Goal: Use online tool/utility

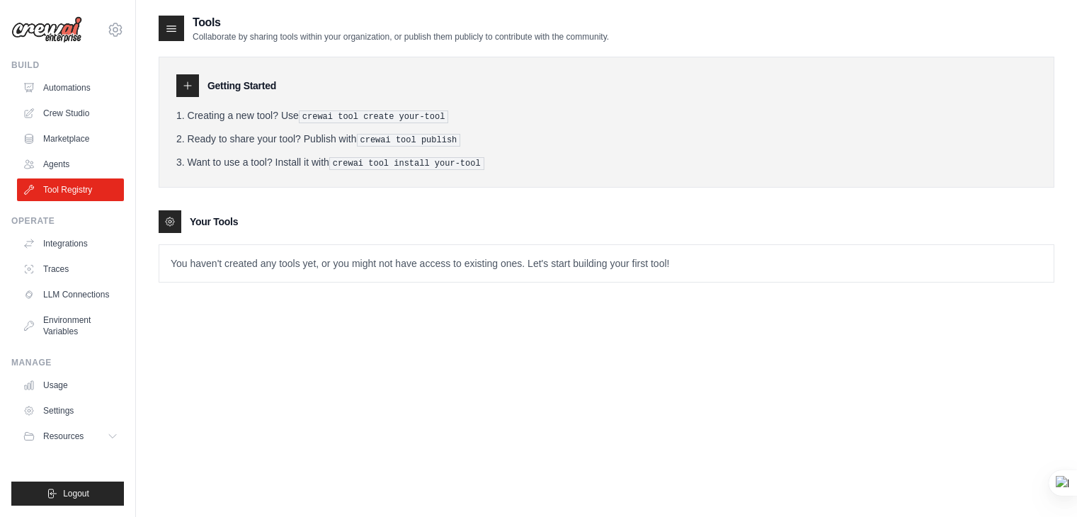
click at [59, 91] on link "Automations" at bounding box center [70, 87] width 107 height 23
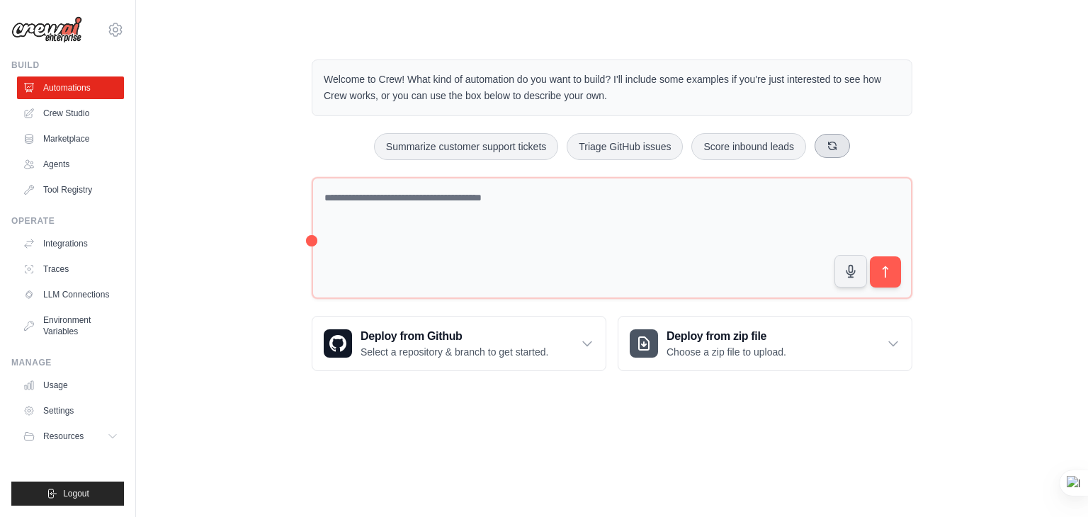
click at [831, 145] on icon at bounding box center [832, 145] width 11 height 11
click at [856, 144] on icon at bounding box center [856, 145] width 11 height 11
click at [856, 144] on icon at bounding box center [855, 145] width 11 height 11
click at [856, 144] on icon at bounding box center [856, 145] width 11 height 11
click at [856, 144] on button at bounding box center [865, 146] width 35 height 24
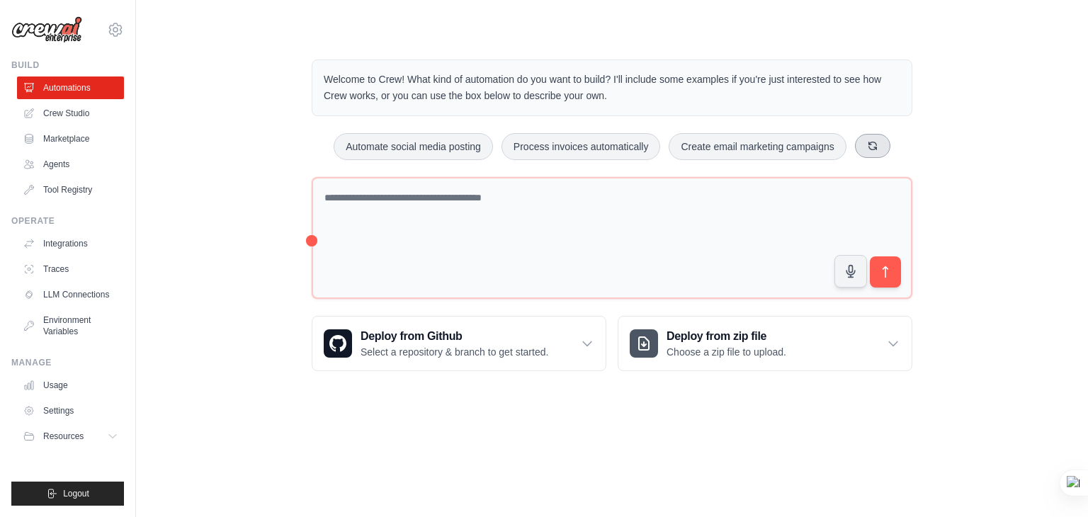
click at [856, 144] on button at bounding box center [872, 146] width 35 height 24
click at [479, 148] on button "Analyze customer feedback" at bounding box center [436, 146] width 146 height 27
click at [878, 266] on icon "submit" at bounding box center [885, 272] width 15 height 15
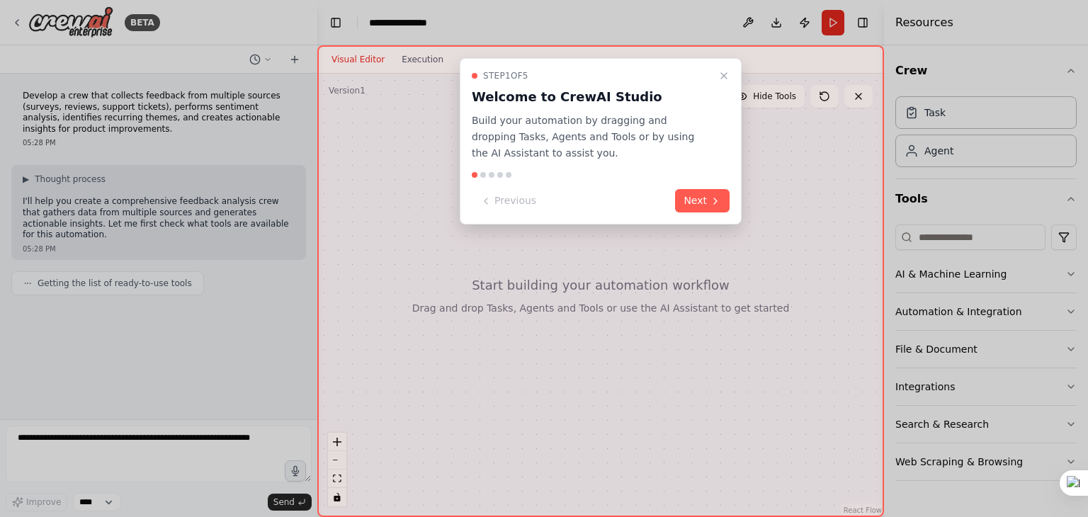
click at [720, 72] on icon "Close walkthrough" at bounding box center [723, 75] width 11 height 11
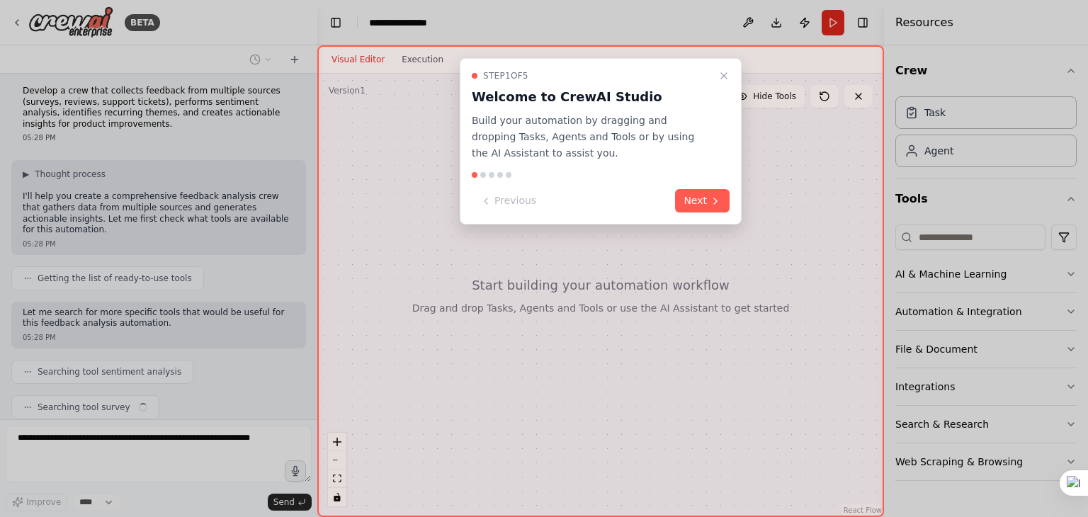
scroll to position [40, 0]
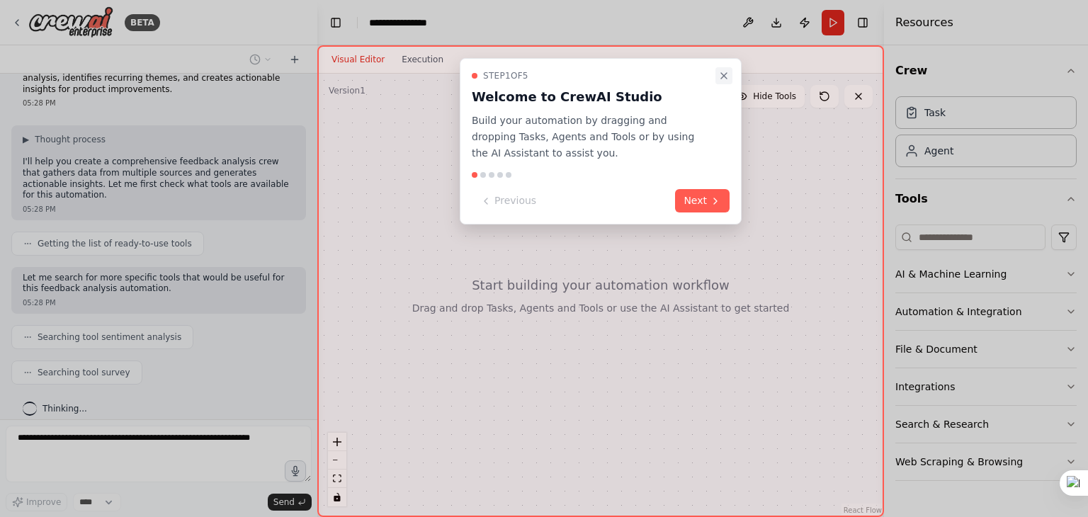
click at [727, 76] on icon "Close walkthrough" at bounding box center [723, 75] width 11 height 11
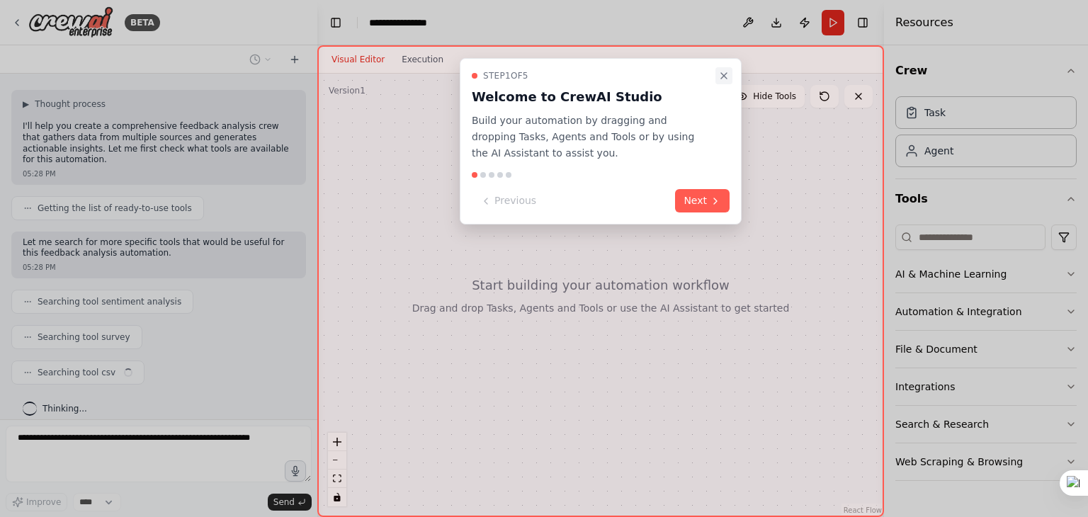
click at [722, 74] on icon "Close walkthrough" at bounding box center [723, 75] width 11 height 11
click at [722, 79] on icon "Close walkthrough" at bounding box center [723, 75] width 11 height 11
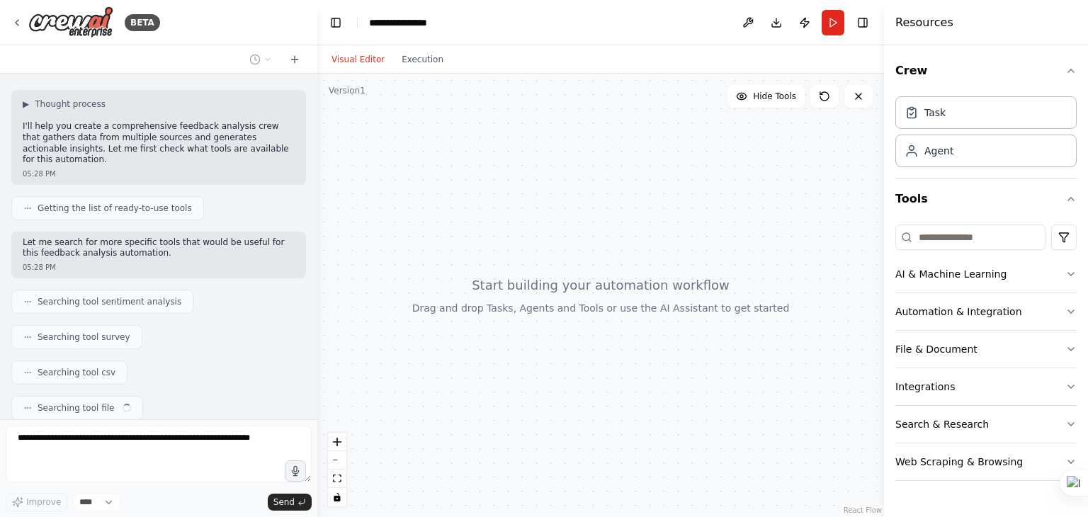
scroll to position [110, 0]
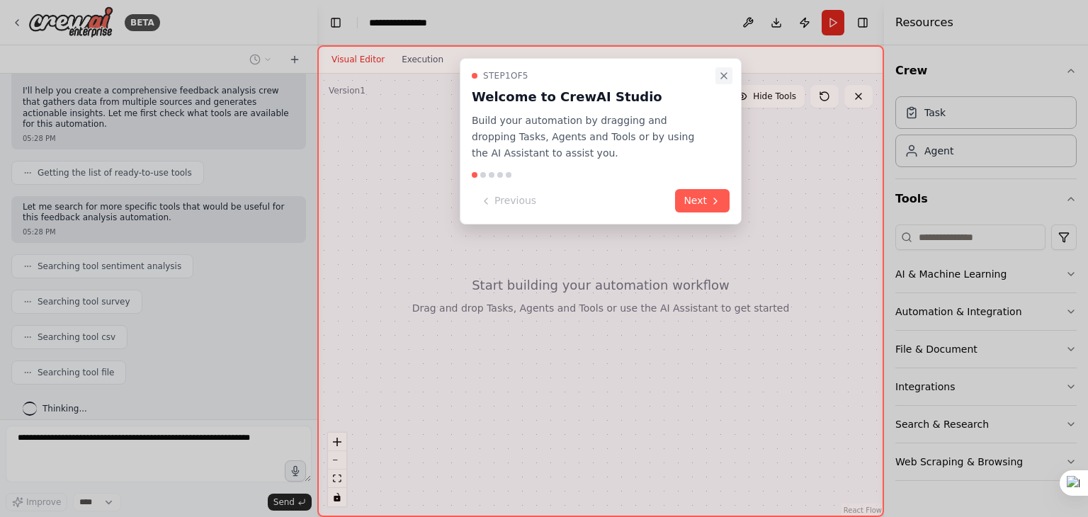
click at [724, 75] on icon "Close walkthrough" at bounding box center [724, 76] width 6 height 6
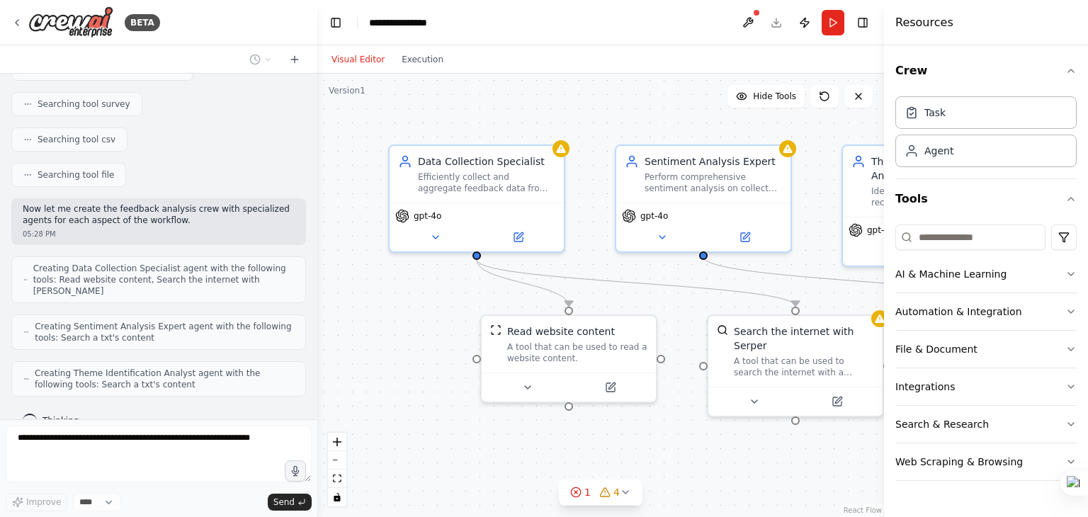
scroll to position [343, 0]
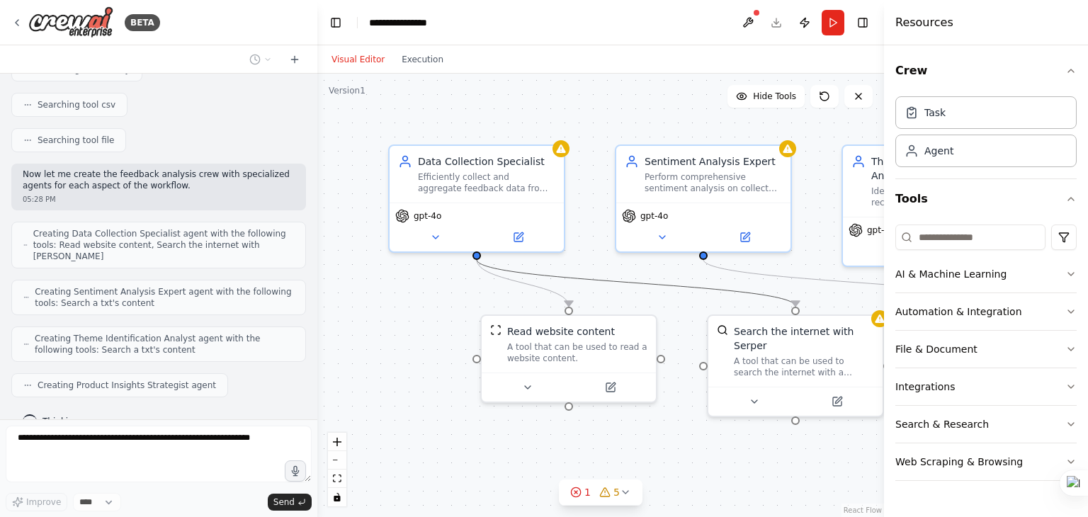
drag, startPoint x: 603, startPoint y: 285, endPoint x: 504, endPoint y: 289, distance: 98.5
click at [504, 289] on div ".deletable-edge-delete-btn { width: 20px; height: 20px; border: 0px solid #ffff…" at bounding box center [600, 295] width 567 height 443
drag, startPoint x: 473, startPoint y: 255, endPoint x: 516, endPoint y: 265, distance: 43.6
click at [516, 265] on div ".deletable-edge-delete-btn { width: 20px; height: 20px; border: 0px solid #ffff…" at bounding box center [600, 295] width 567 height 443
drag, startPoint x: 518, startPoint y: 265, endPoint x: 642, endPoint y: 264, distance: 124.7
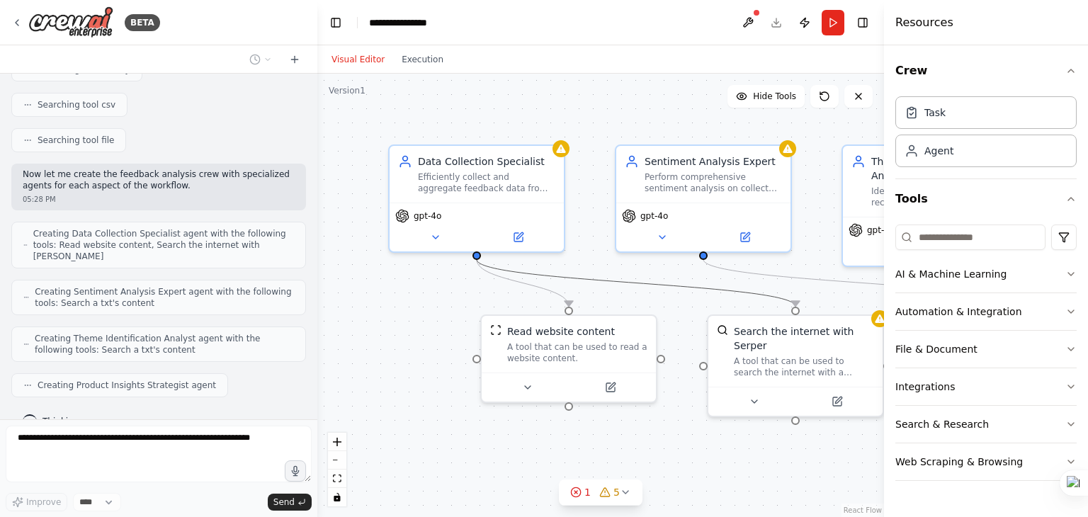
click at [642, 264] on div ".deletable-edge-delete-btn { width: 20px; height: 20px; border: 0px solid #ffff…" at bounding box center [600, 295] width 567 height 443
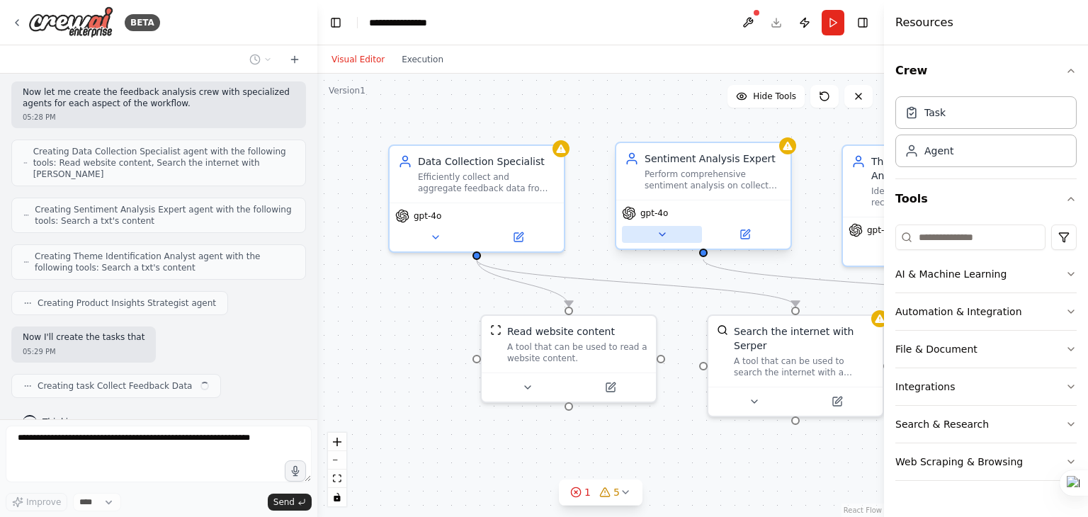
click at [652, 235] on button at bounding box center [662, 234] width 80 height 17
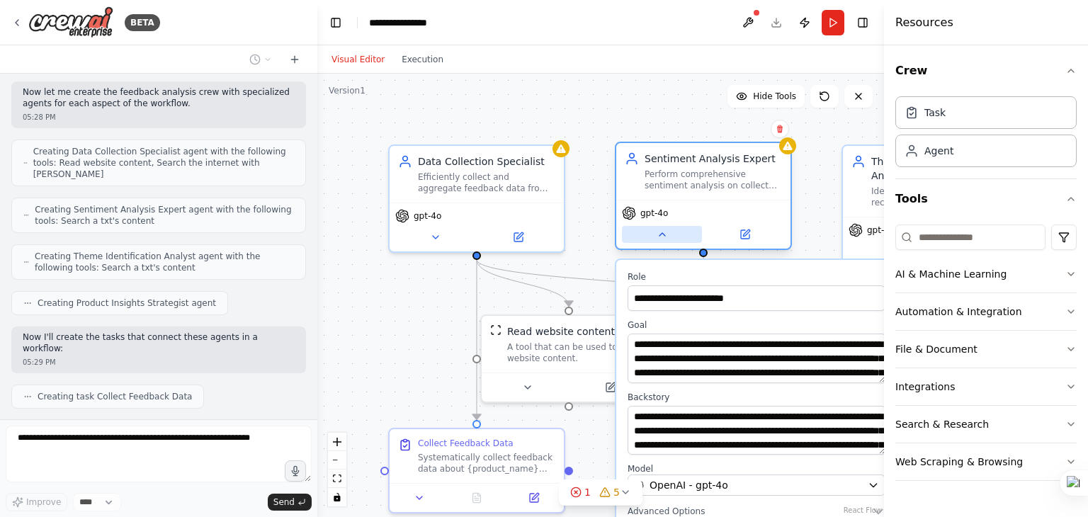
click at [652, 235] on button at bounding box center [662, 234] width 80 height 17
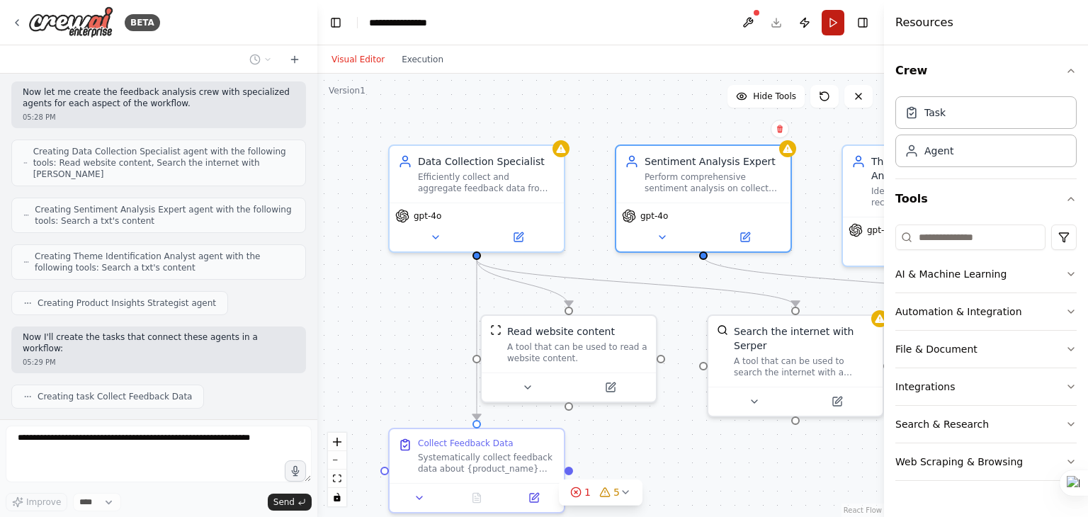
scroll to position [460, 0]
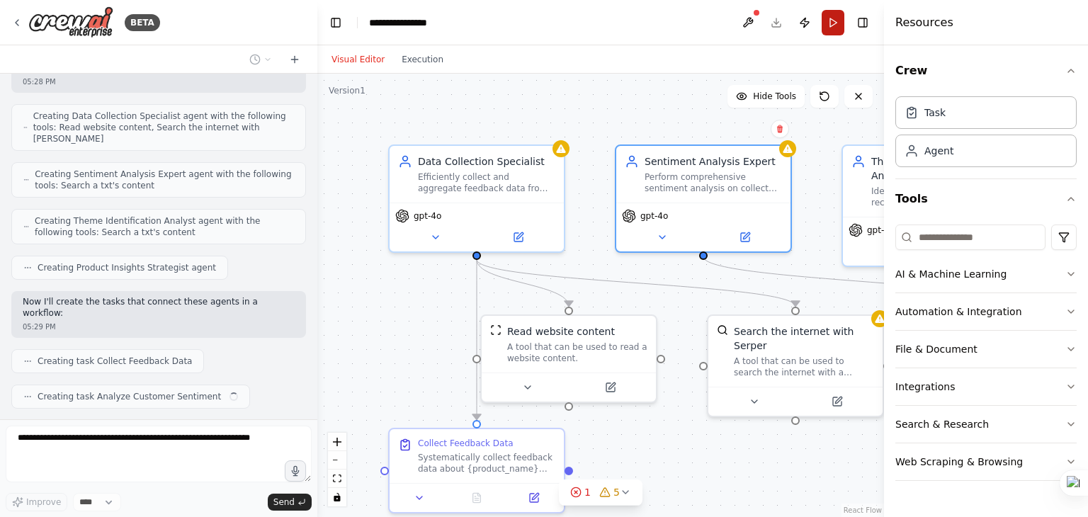
click at [830, 25] on button "Run" at bounding box center [833, 22] width 23 height 25
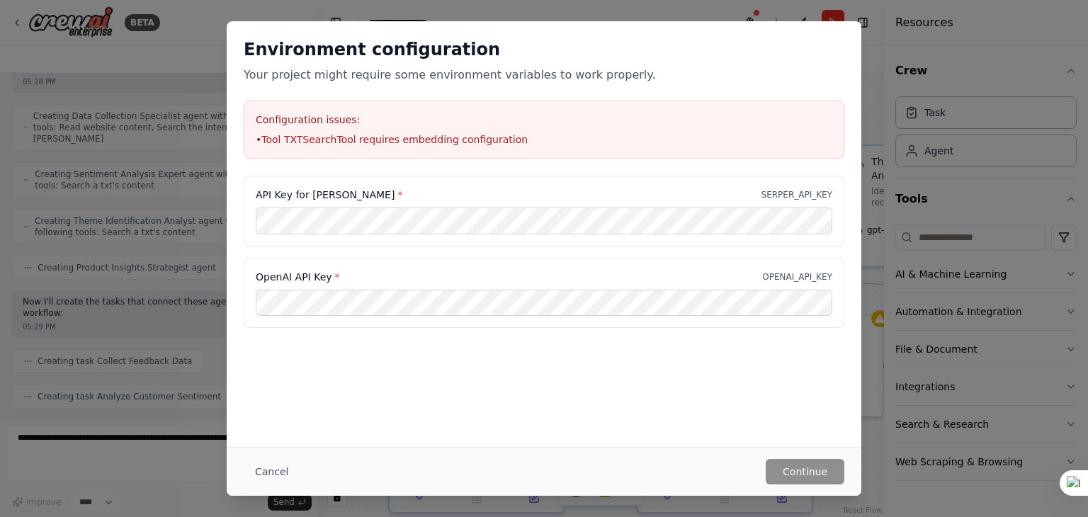
scroll to position [496, 0]
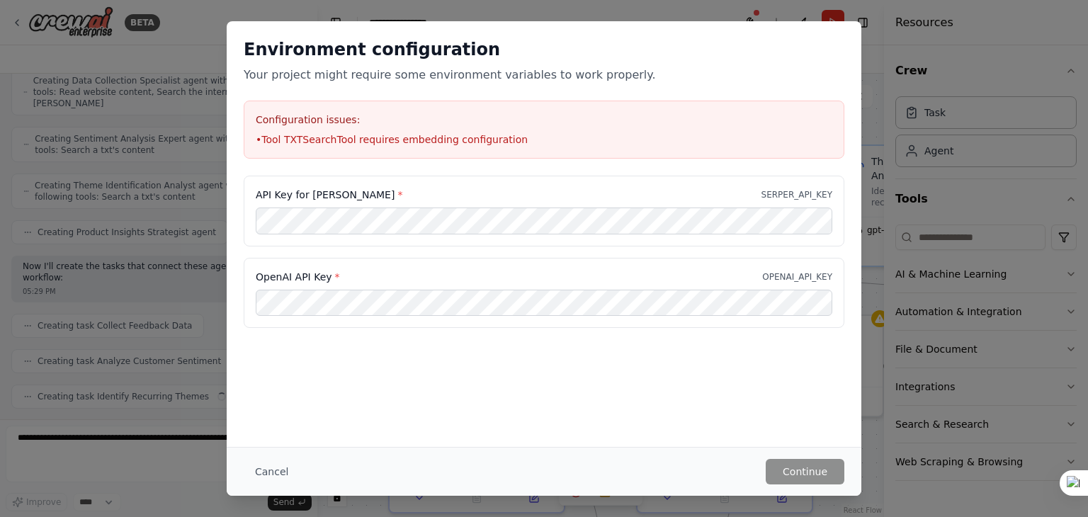
click at [871, 222] on div "Environment configuration Your project might require some environment variables…" at bounding box center [544, 258] width 1088 height 517
click at [267, 480] on button "Cancel" at bounding box center [272, 471] width 56 height 25
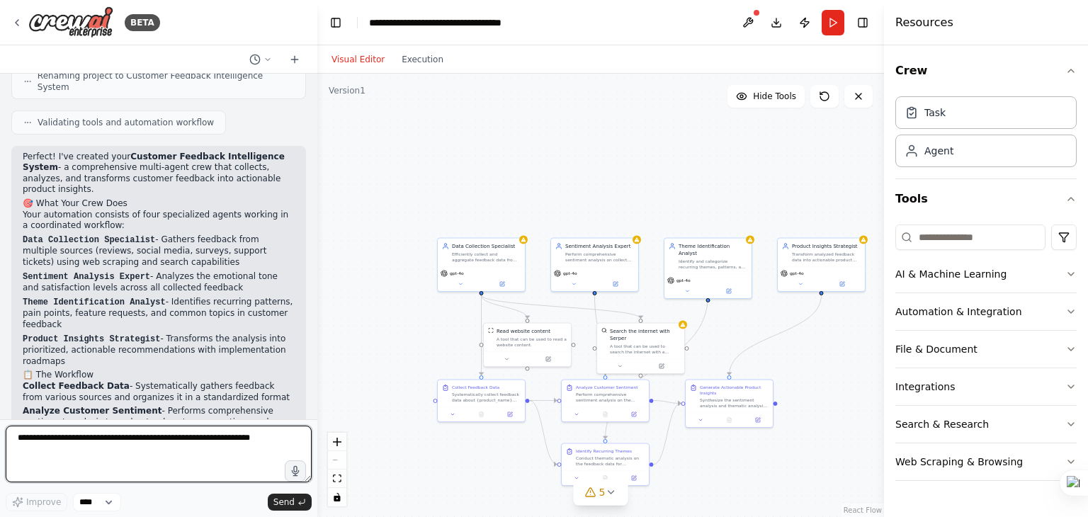
scroll to position [1182, 0]
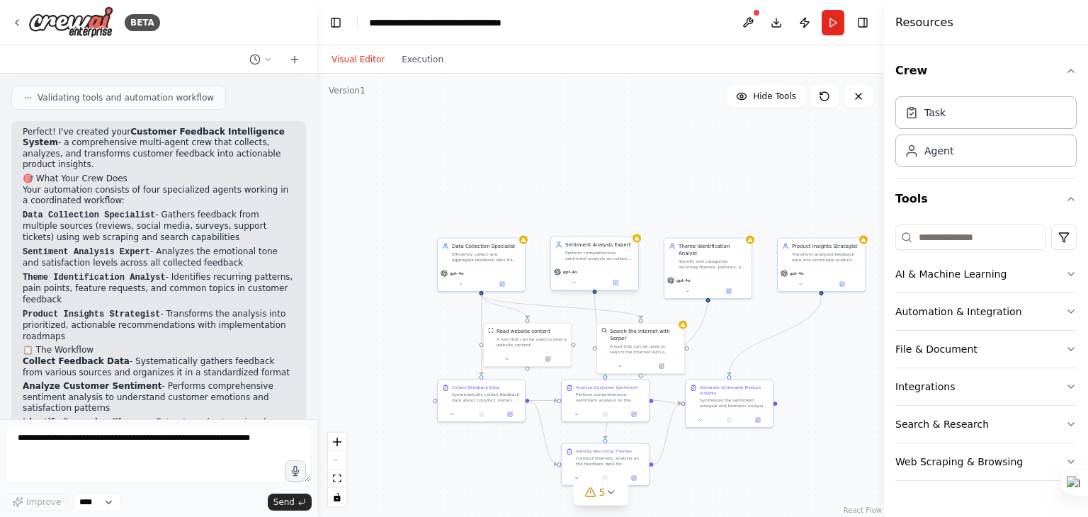
click at [608, 269] on div "gpt-4o" at bounding box center [594, 271] width 81 height 7
click at [608, 250] on div "Perform comprehensive sentiment analysis on collected feedback data to categori…" at bounding box center [599, 255] width 69 height 11
drag, startPoint x: 608, startPoint y: 250, endPoint x: 635, endPoint y: 121, distance: 131.7
click at [635, 149] on div "Sentiment Analysis Expert Perform comprehensive sentiment analysis on collected…" at bounding box center [613, 159] width 69 height 20
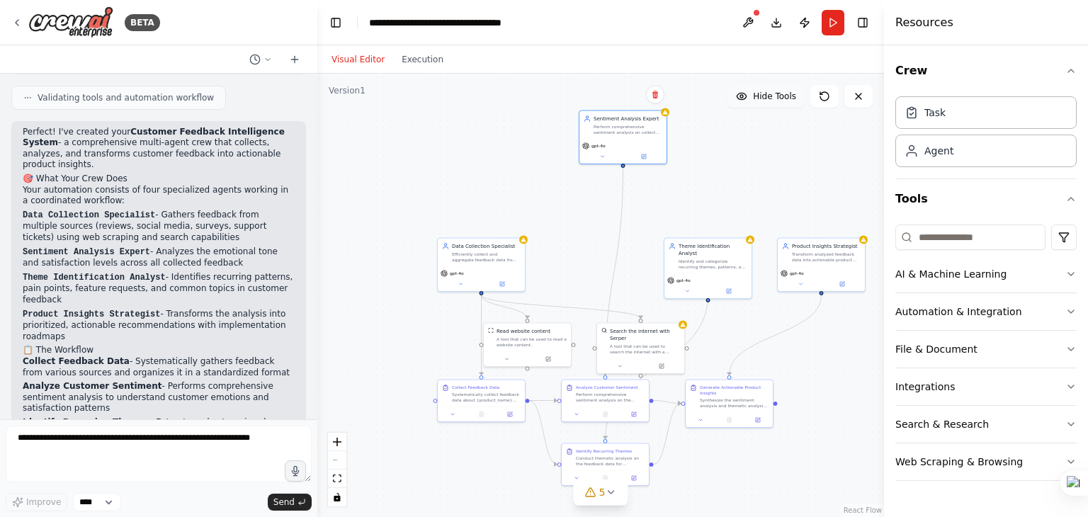
click at [785, 99] on span "Hide Tools" at bounding box center [774, 96] width 43 height 11
click at [785, 99] on span "Show Tools" at bounding box center [772, 96] width 47 height 11
click at [785, 99] on span "Hide Tools" at bounding box center [774, 96] width 43 height 11
click at [785, 99] on span "Show Tools" at bounding box center [772, 96] width 47 height 11
click at [937, 278] on button "AI & Machine Learning" at bounding box center [985, 274] width 181 height 37
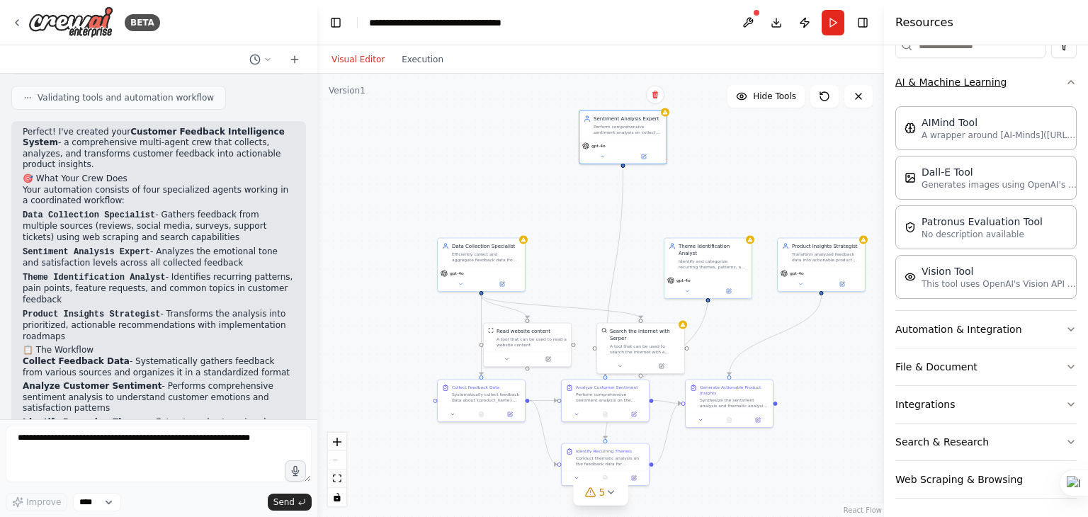
scroll to position [193, 0]
click at [932, 324] on button "Automation & Integration" at bounding box center [985, 328] width 181 height 37
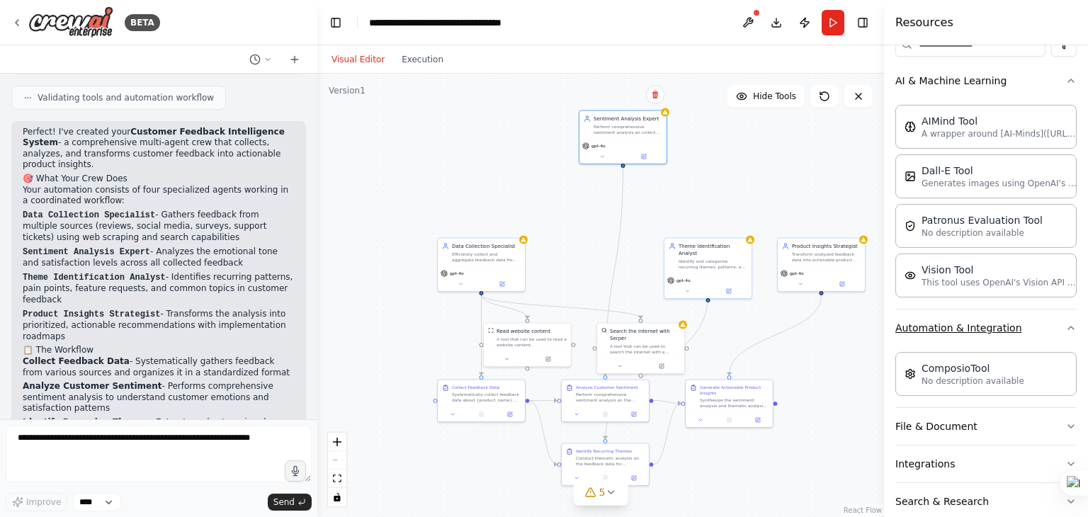
scroll to position [254, 0]
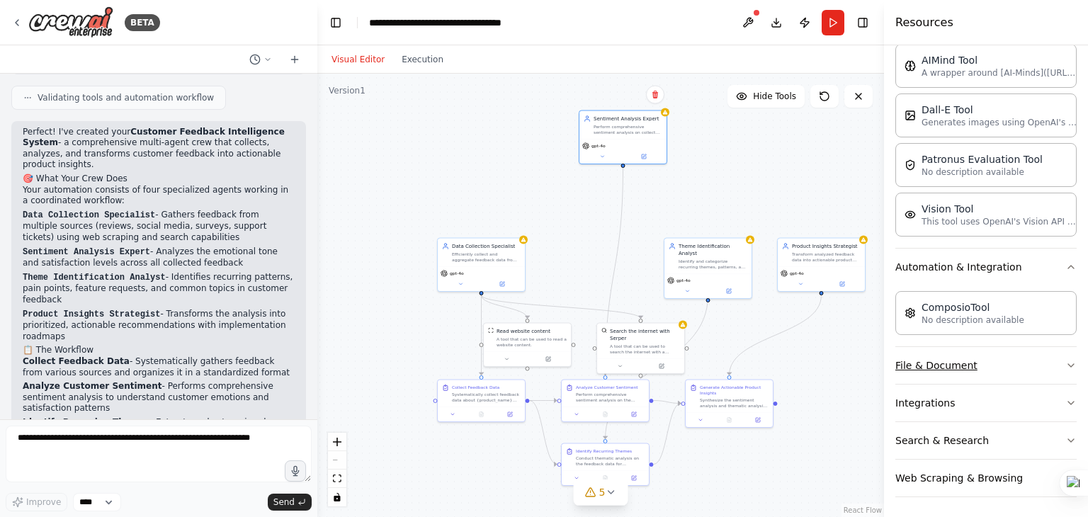
click at [918, 361] on button "File & Document" at bounding box center [985, 365] width 181 height 37
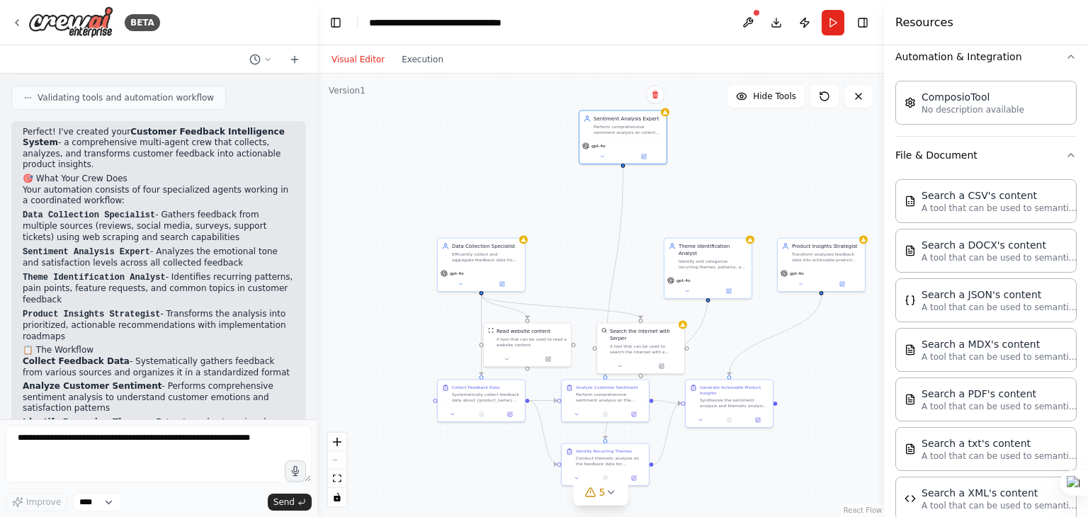
scroll to position [467, 0]
click at [955, 211] on div "Search a CSV's content A tool that can be used to semantic search a query from …" at bounding box center [985, 198] width 181 height 44
click at [953, 200] on p "A tool that can be used to semantic search a query from a CSV's content." at bounding box center [999, 205] width 156 height 11
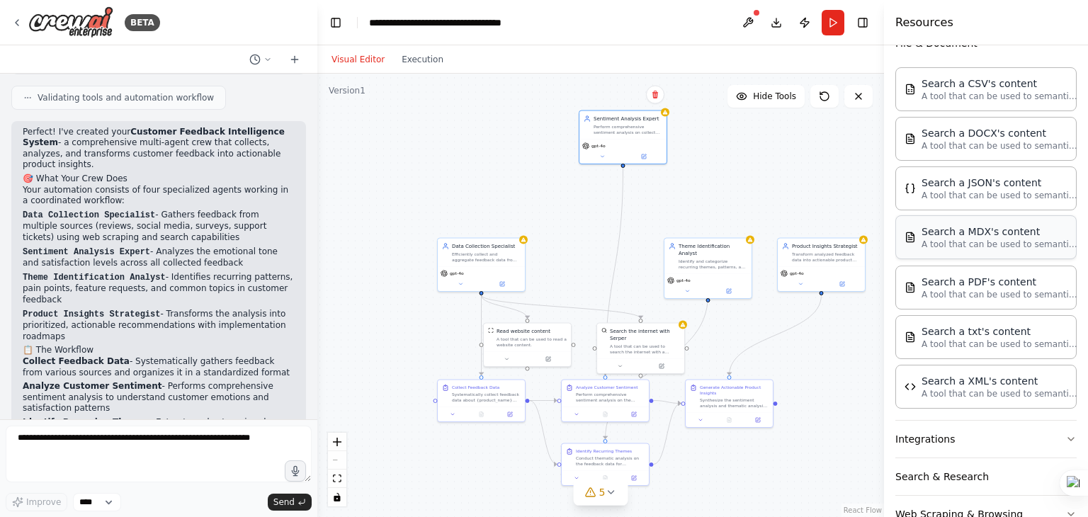
scroll to position [611, 0]
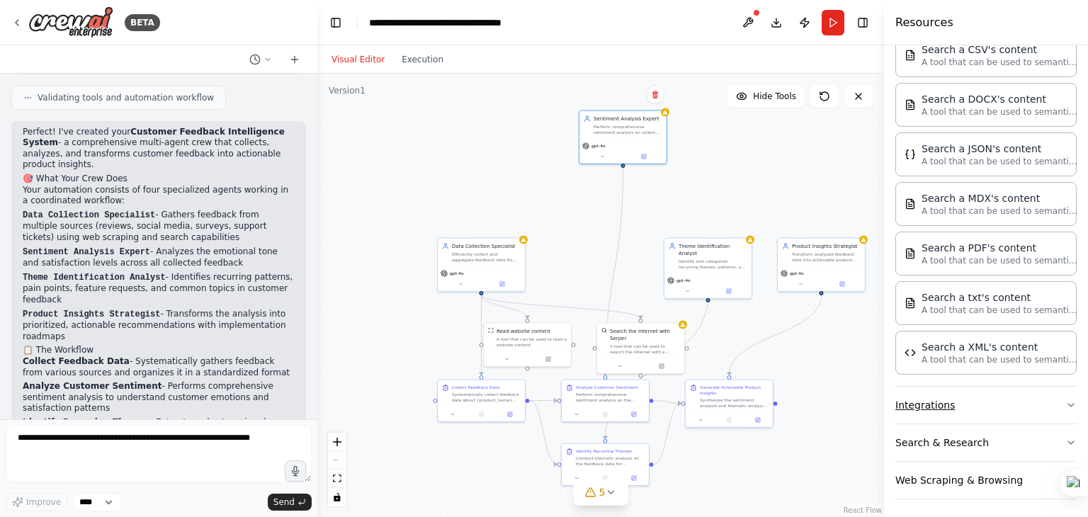
click at [937, 404] on button "Integrations" at bounding box center [985, 405] width 181 height 37
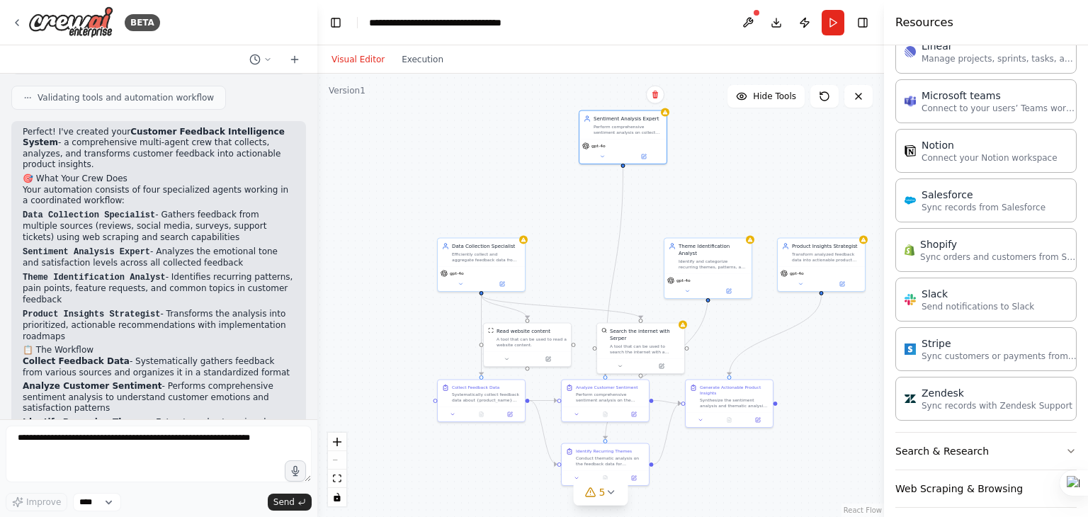
scroll to position [1558, 0]
click at [929, 437] on button "Search & Research" at bounding box center [985, 448] width 181 height 37
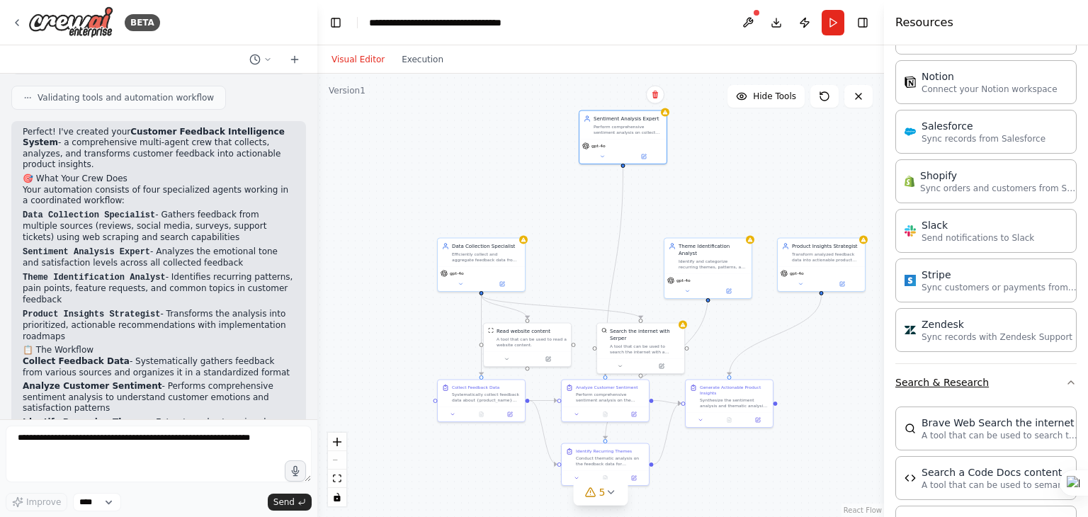
scroll to position [1700, 0]
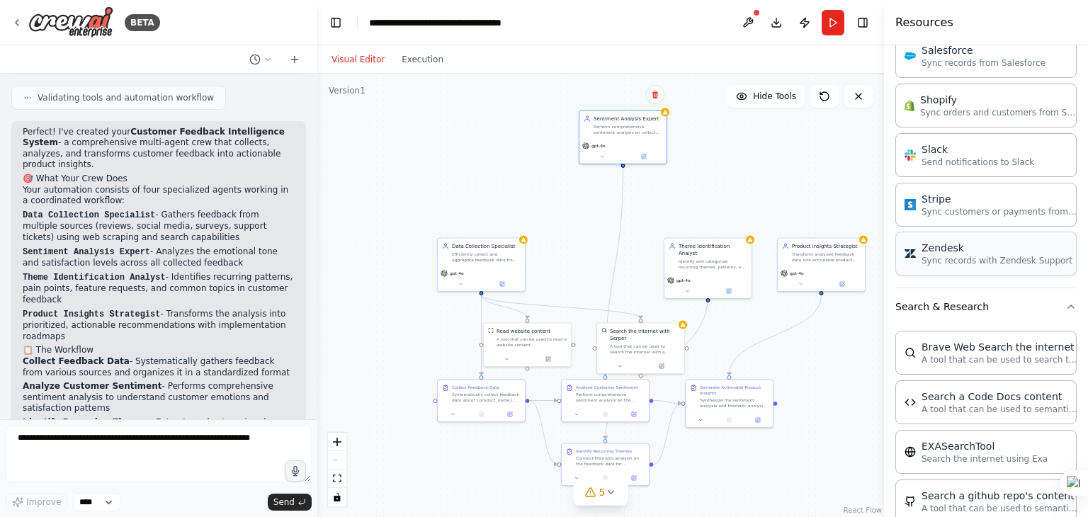
click at [927, 255] on p "Sync records with Zendesk Support" at bounding box center [996, 260] width 151 height 11
click at [939, 205] on p "Sync customers or payments from Stripe" at bounding box center [999, 210] width 156 height 11
